Goal: Task Accomplishment & Management: Use online tool/utility

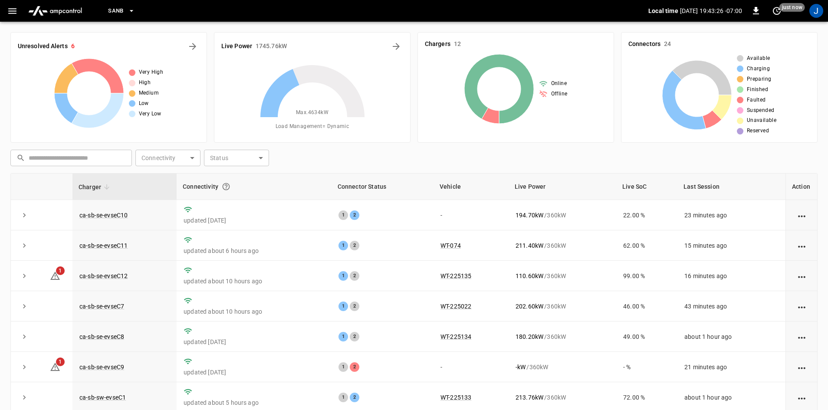
scroll to position [84, 0]
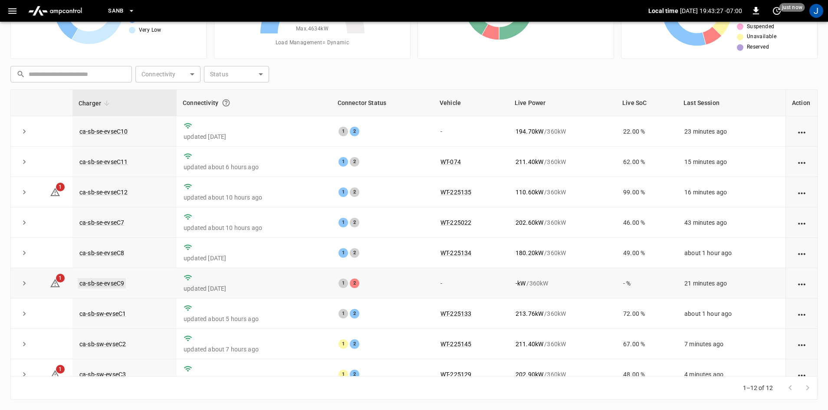
click at [117, 287] on link "ca-sb-se-evseC9" at bounding box center [102, 283] width 48 height 10
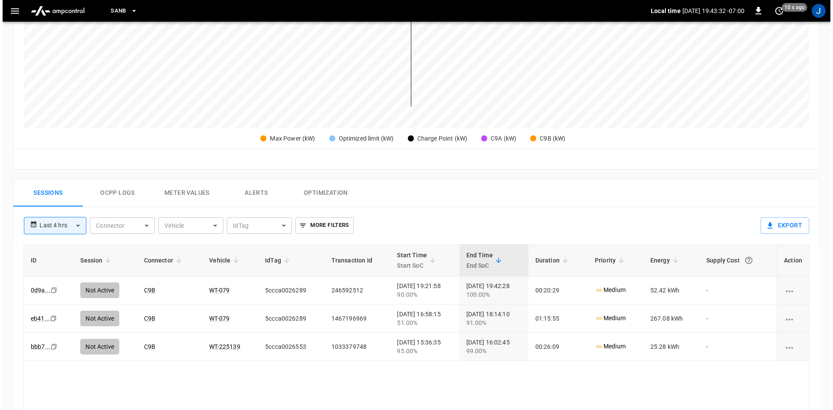
scroll to position [260, 0]
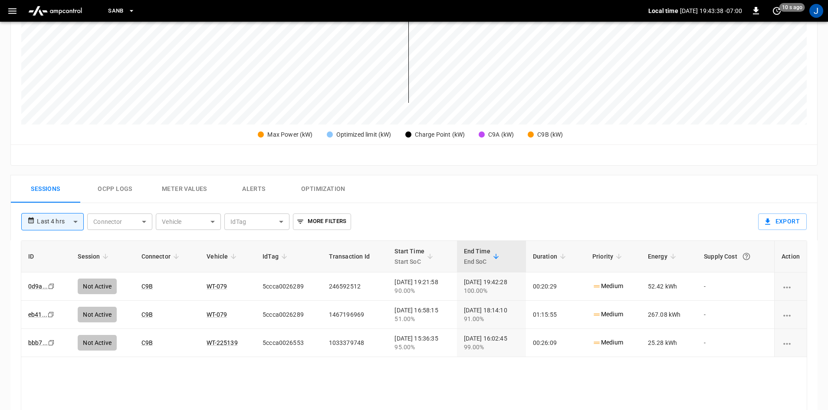
click at [7, 10] on icon "button" at bounding box center [12, 11] width 11 height 11
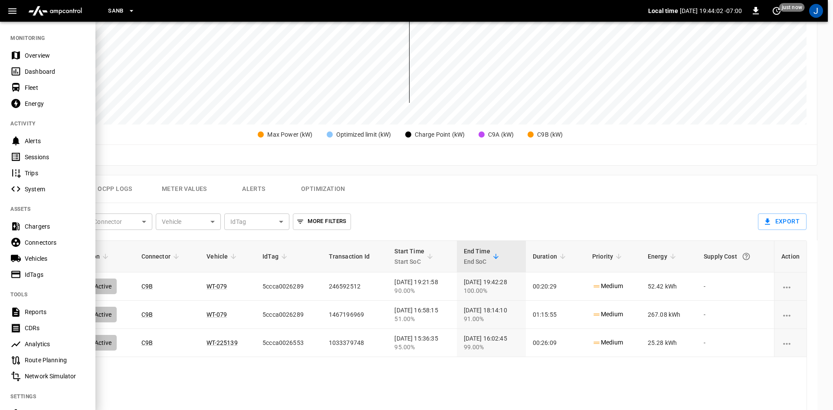
scroll to position [91, 0]
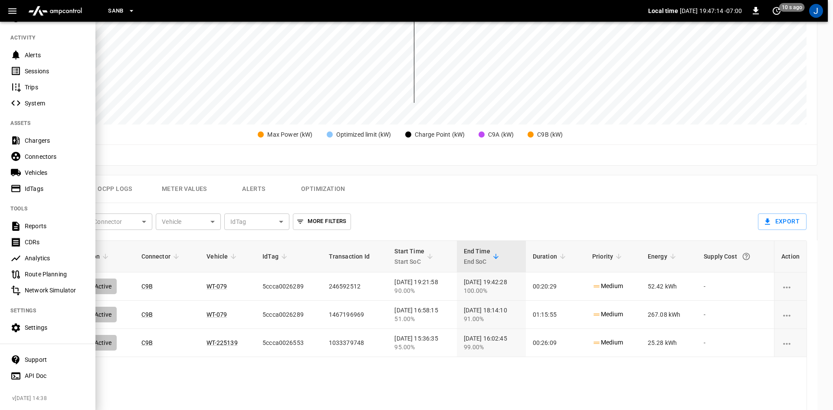
click at [18, 13] on button "button" at bounding box center [12, 11] width 18 height 16
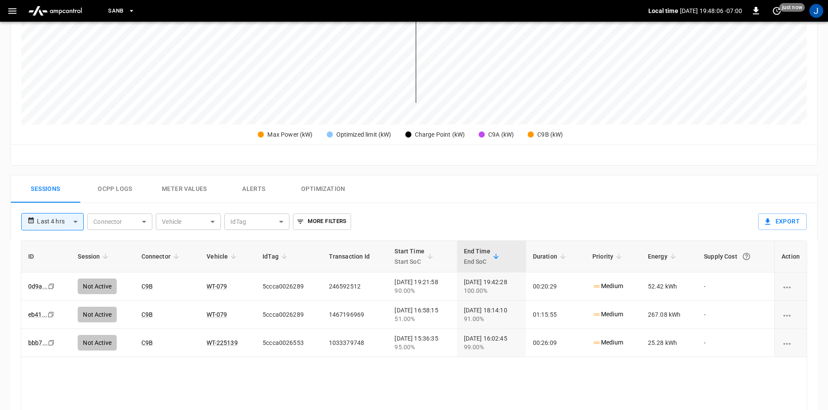
click at [11, 15] on icon "button" at bounding box center [12, 11] width 11 height 11
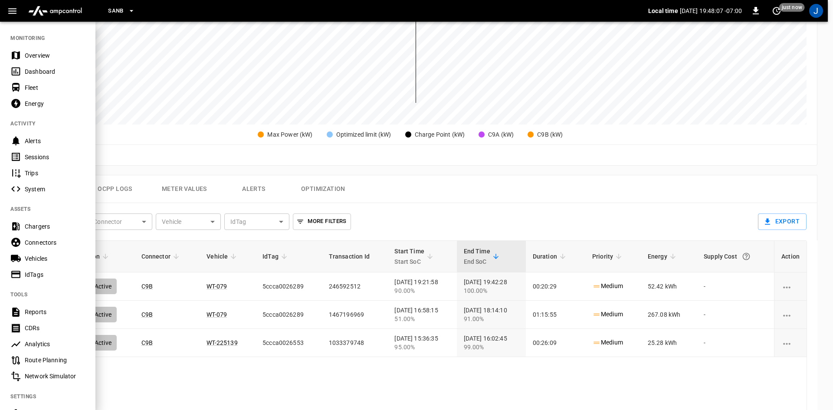
click at [13, 67] on icon at bounding box center [15, 71] width 11 height 11
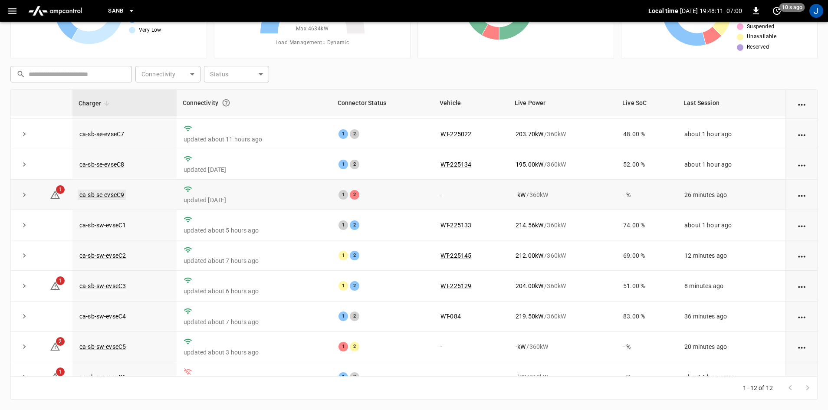
scroll to position [110, 0]
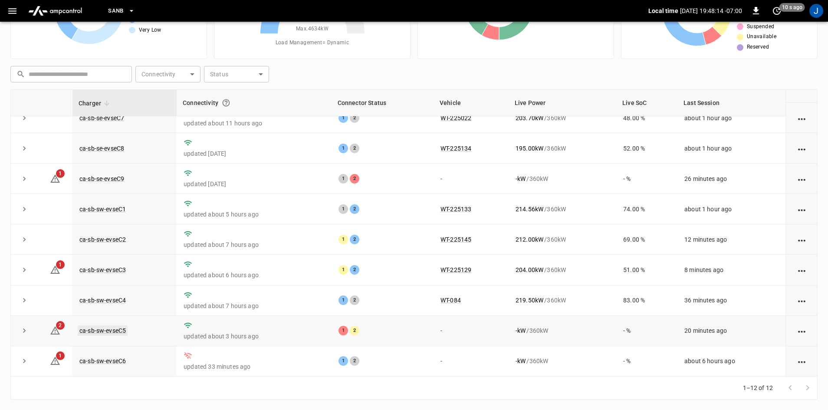
click at [118, 333] on link "ca-sb-sw-evseC5" at bounding box center [103, 331] width 50 height 10
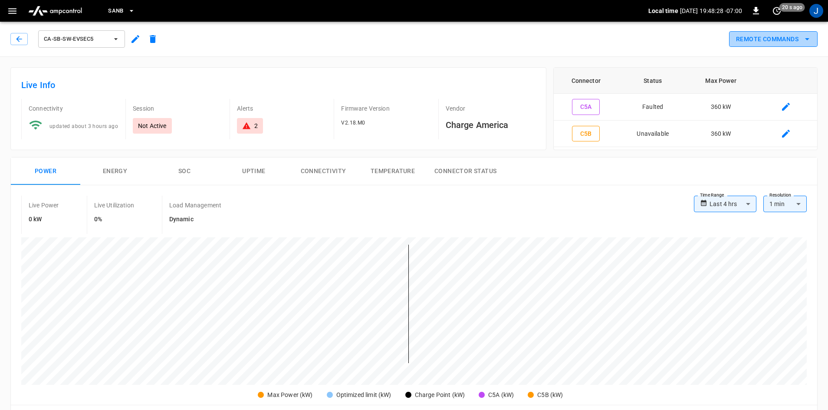
click at [786, 35] on button "Remote Commands" at bounding box center [773, 39] width 89 height 16
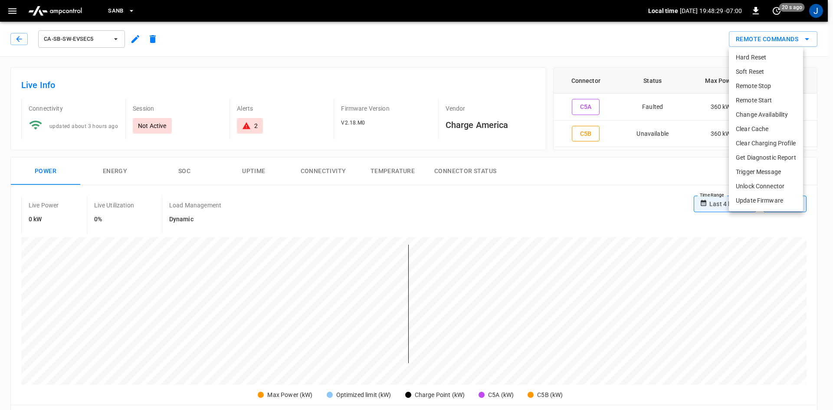
click at [762, 59] on li "Hard Reset" at bounding box center [766, 57] width 74 height 14
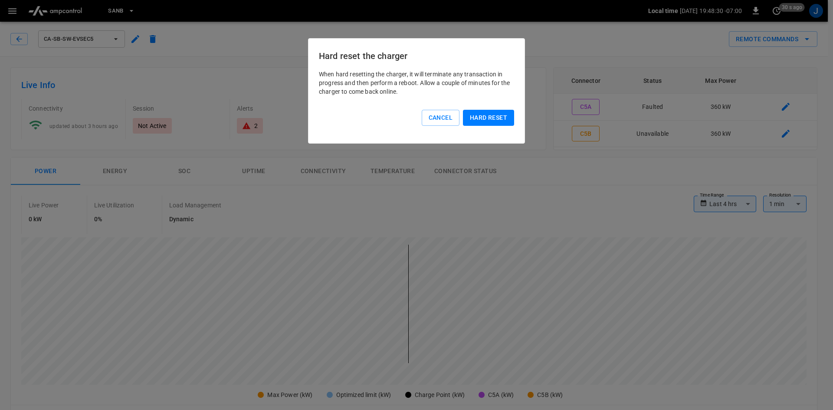
click at [476, 123] on button "Hard reset" at bounding box center [488, 118] width 51 height 16
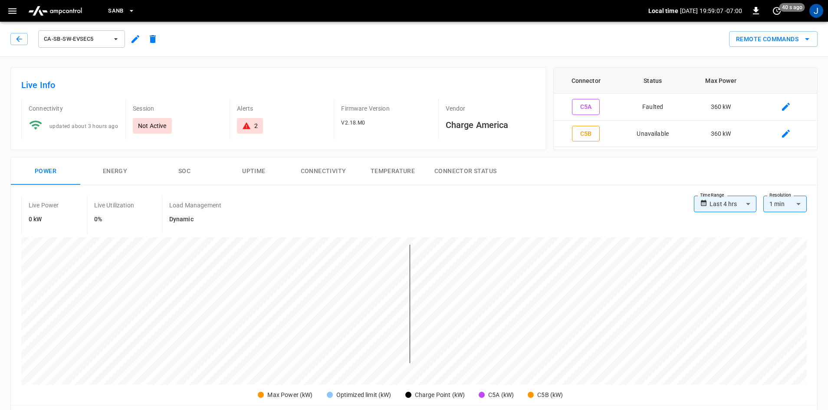
click at [18, 29] on div "ca-sb-sw-evseC5" at bounding box center [85, 39] width 151 height 21
click at [20, 36] on icon "button" at bounding box center [19, 39] width 9 height 9
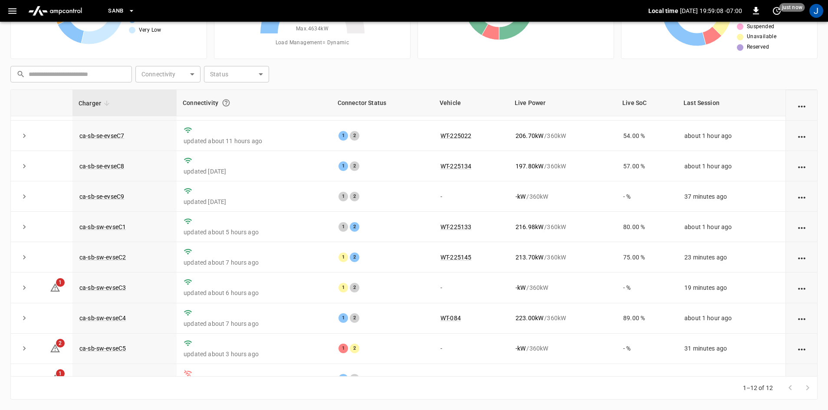
scroll to position [110, 0]
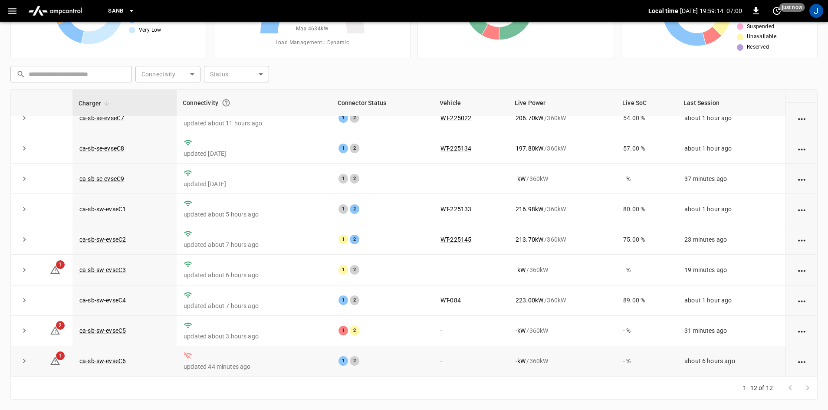
click at [128, 357] on td "ca-sb-sw-evseC6" at bounding box center [124, 361] width 104 height 30
click at [122, 360] on link "ca-sb-sw-evseC6" at bounding box center [103, 361] width 50 height 10
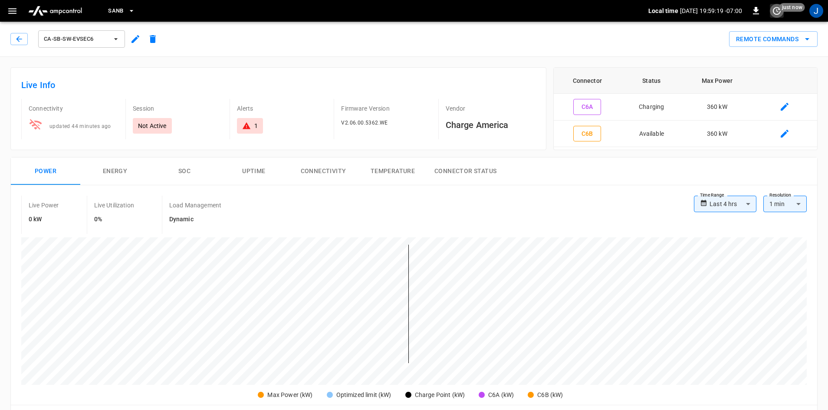
click at [775, 9] on icon "set refresh interval" at bounding box center [777, 11] width 10 height 10
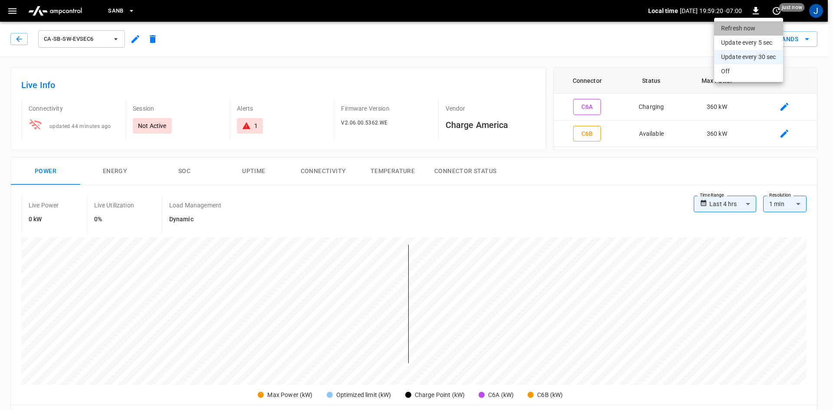
click at [757, 26] on li "Refresh now" at bounding box center [748, 28] width 69 height 14
click at [1, 2] on div at bounding box center [416, 205] width 833 height 410
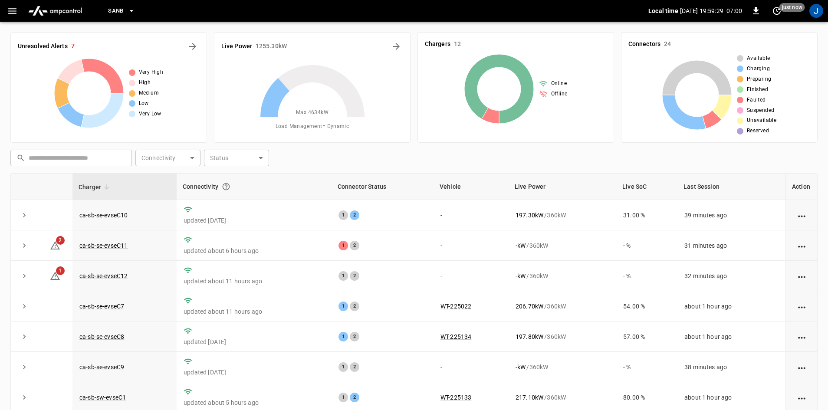
scroll to position [84, 0]
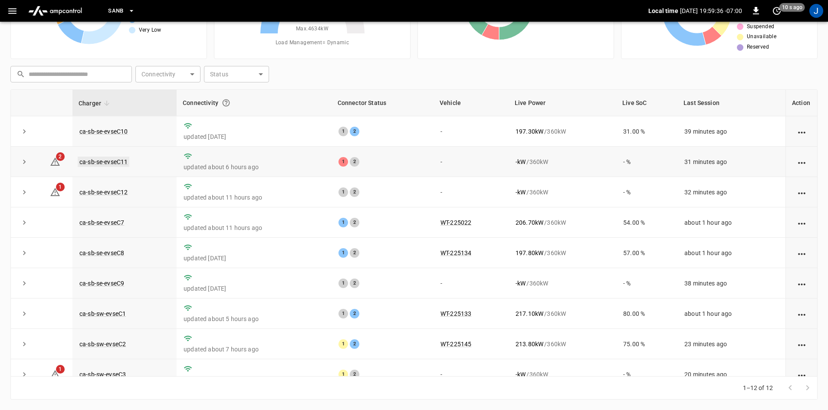
click at [86, 161] on link "ca-sb-se-evseC11" at bounding box center [104, 162] width 52 height 10
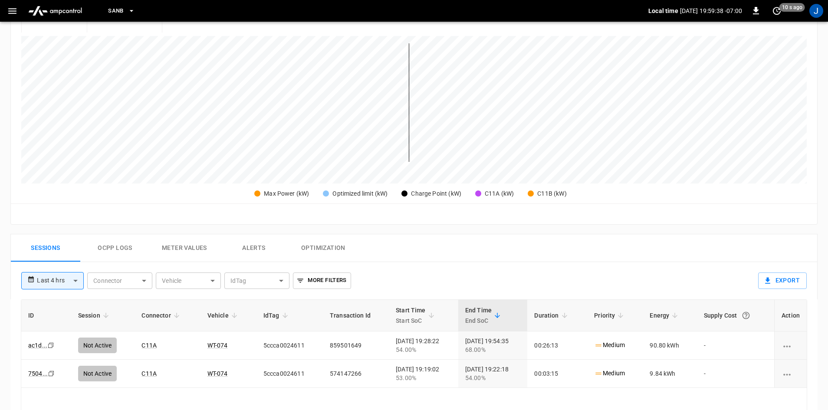
scroll to position [217, 0]
